Goal: Information Seeking & Learning: Learn about a topic

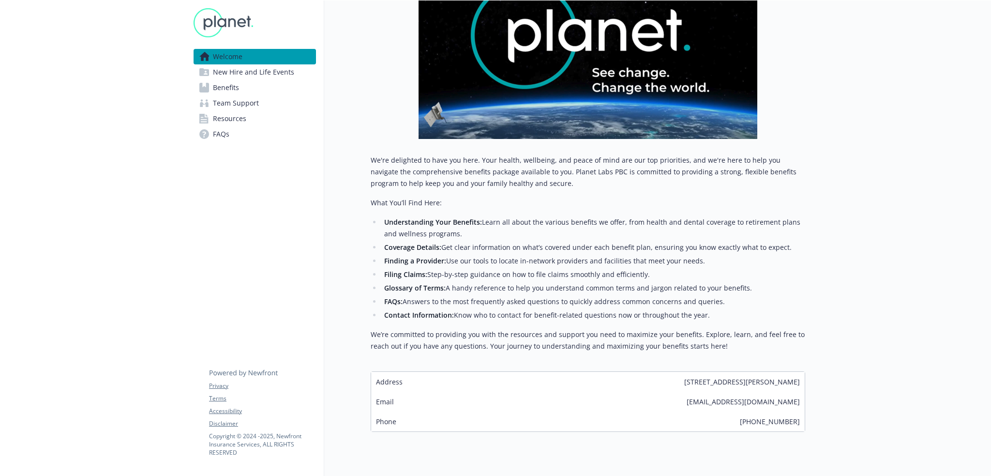
drag, startPoint x: 237, startPoint y: 84, endPoint x: 260, endPoint y: 91, distance: 24.7
click at [237, 84] on span "Benefits" at bounding box center [226, 87] width 26 height 15
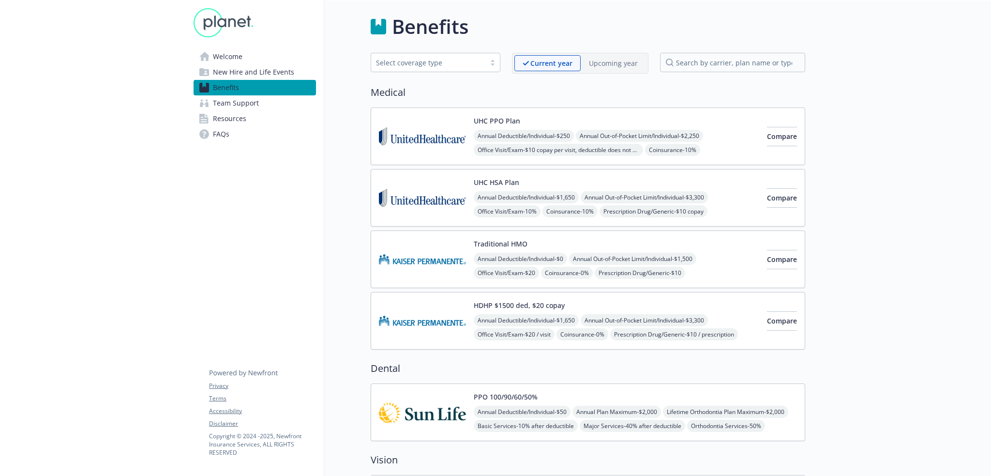
click at [604, 60] on p "Upcoming year" at bounding box center [613, 63] width 49 height 10
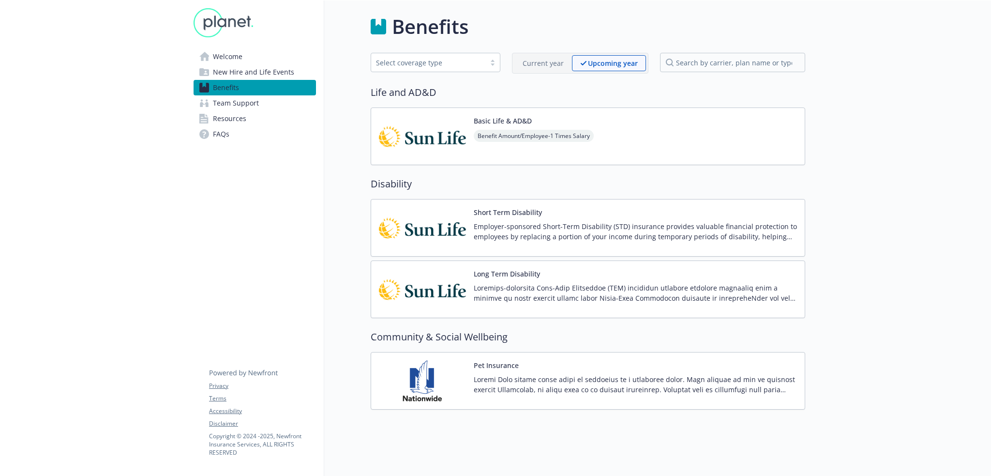
click at [551, 65] on p "Current year" at bounding box center [543, 63] width 41 height 10
